Goal: Information Seeking & Learning: Find specific fact

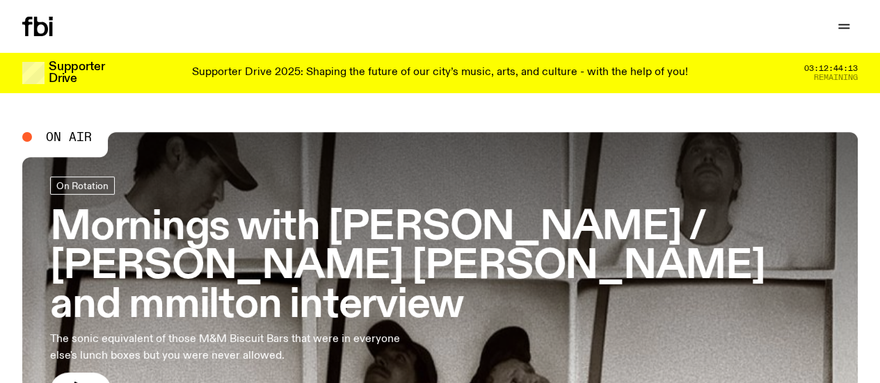
click at [0, 0] on link "Schedule" at bounding box center [0, 0] width 0 height 0
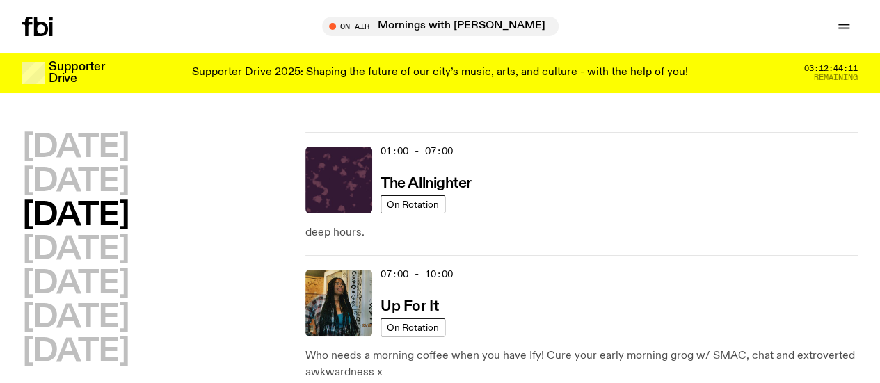
click at [120, 198] on h2 "[DATE]" at bounding box center [75, 181] width 106 height 31
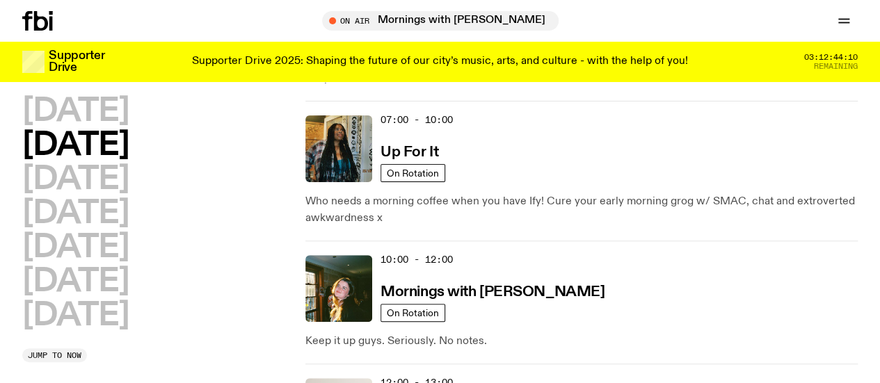
scroll to position [145, 0]
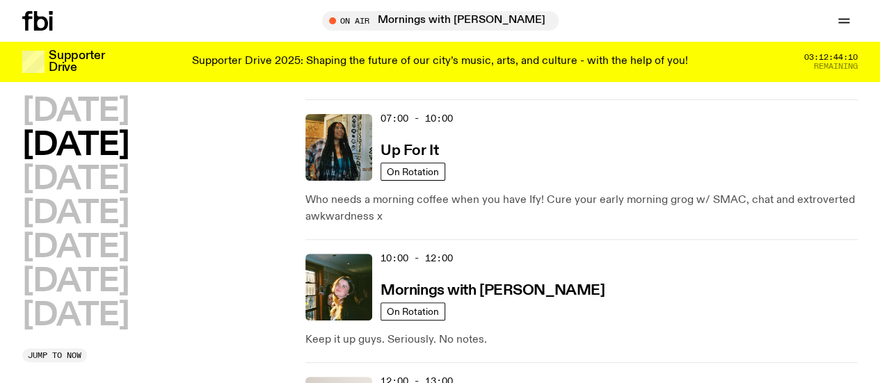
click at [543, 284] on h3 "Mornings with [PERSON_NAME]" at bounding box center [493, 291] width 224 height 15
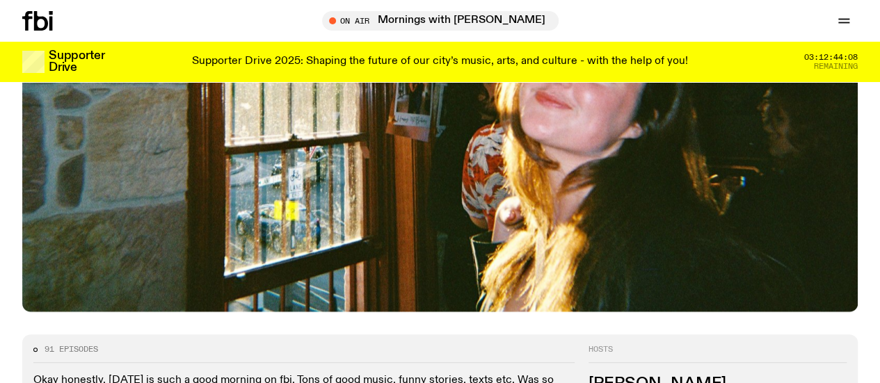
scroll to position [406, 0]
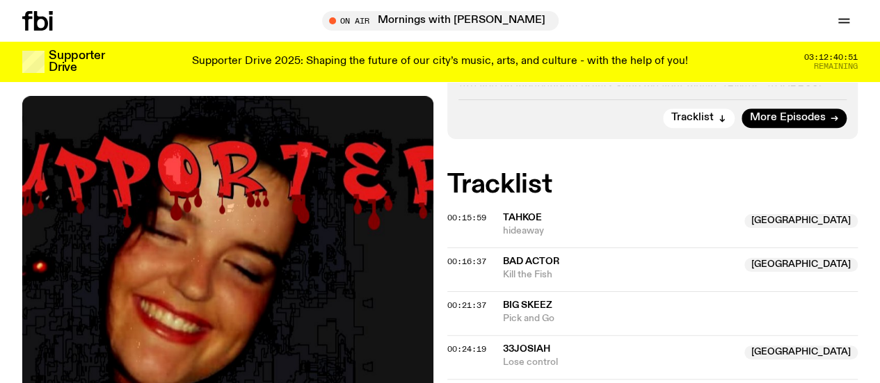
scroll to position [546, 0]
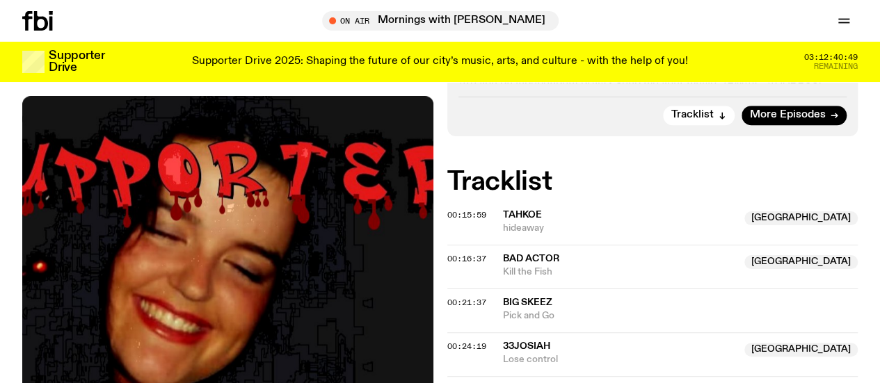
click at [516, 170] on h2 "Tracklist" at bounding box center [652, 182] width 411 height 25
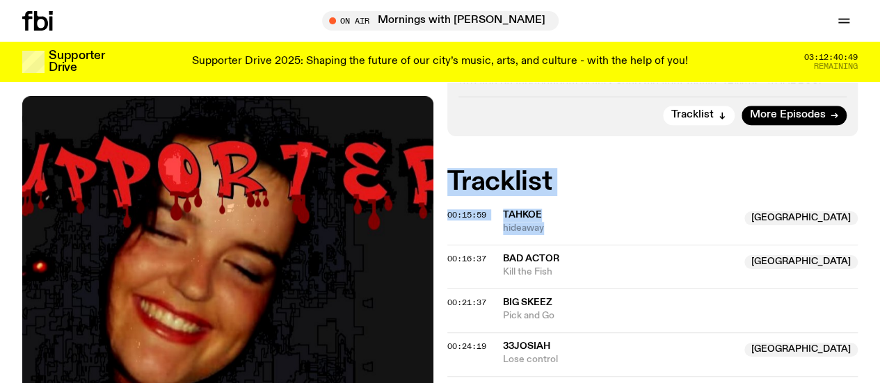
drag, startPoint x: 516, startPoint y: 155, endPoint x: 555, endPoint y: 186, distance: 49.6
click at [548, 170] on h2 "Tracklist" at bounding box center [652, 182] width 411 height 25
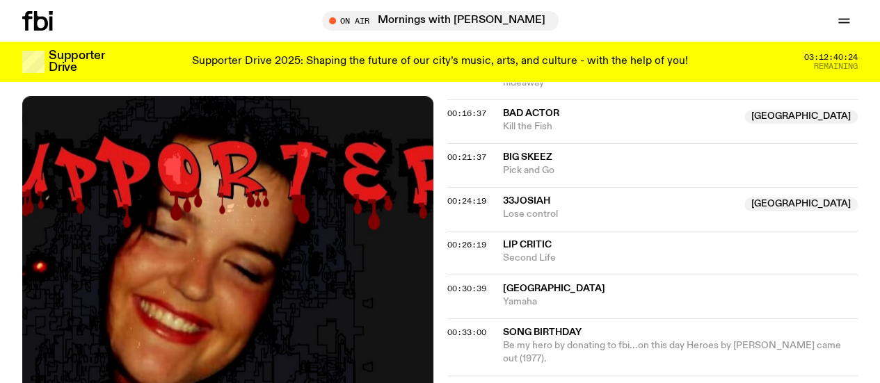
scroll to position [692, 0]
